Goal: Navigation & Orientation: Find specific page/section

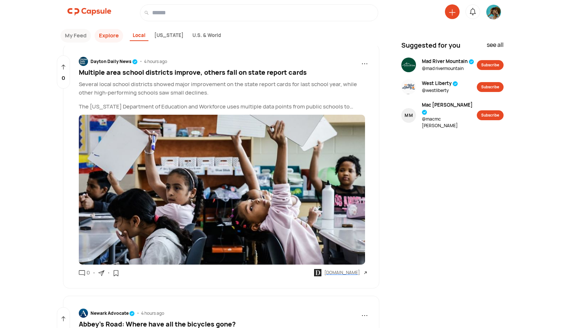
click at [79, 41] on button "My Feed" at bounding box center [76, 36] width 30 height 14
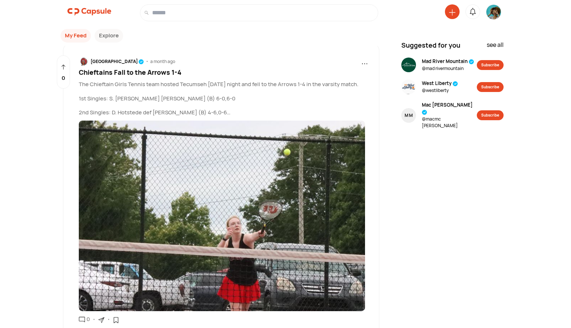
click at [100, 60] on div "[GEOGRAPHIC_DATA]" at bounding box center [118, 61] width 54 height 7
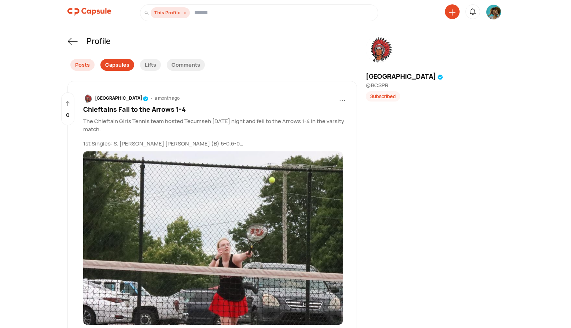
click at [115, 67] on div "Capsules" at bounding box center [117, 65] width 34 height 12
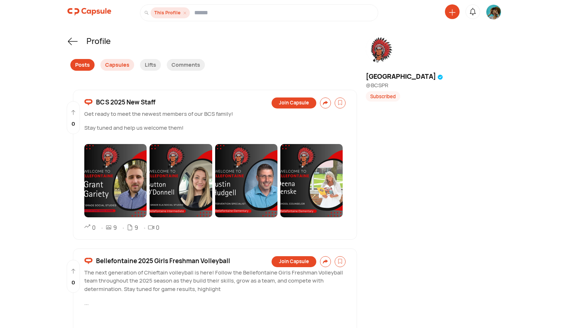
click at [84, 67] on div "Posts" at bounding box center [82, 65] width 24 height 12
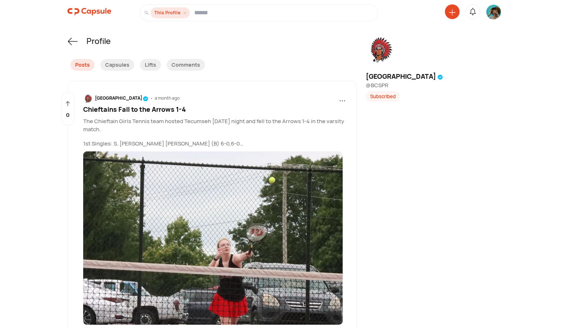
click at [88, 10] on img at bounding box center [89, 11] width 44 height 15
